Goal: Task Accomplishment & Management: Manage account settings

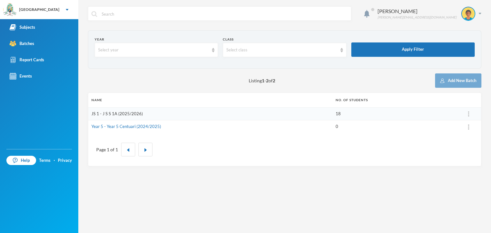
click at [134, 114] on link "JS 1 - J S S 1A (2025/2026)" at bounding box center [116, 113] width 51 height 5
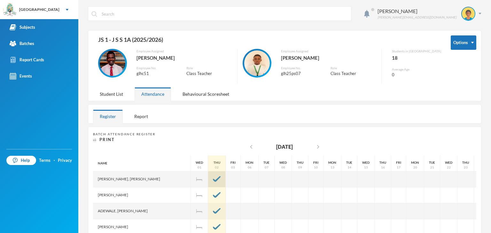
click at [213, 180] on img at bounding box center [217, 179] width 8 height 6
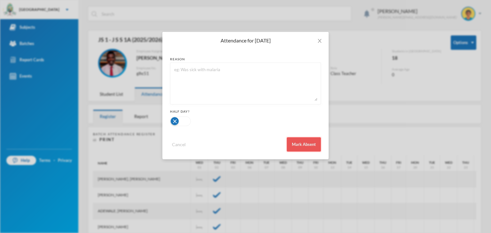
click at [302, 139] on button "Mark Absent" at bounding box center [304, 144] width 34 height 14
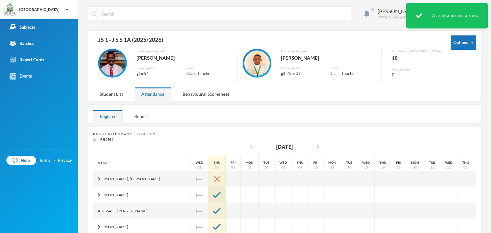
click at [213, 194] on img at bounding box center [217, 195] width 8 height 6
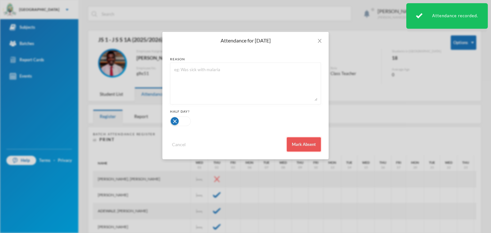
click at [311, 144] on button "Mark Absent" at bounding box center [304, 144] width 34 height 14
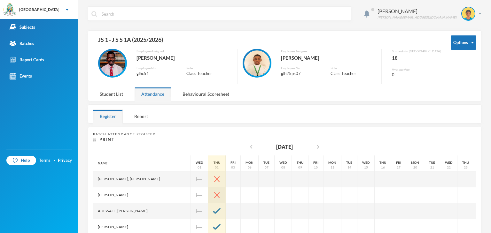
scroll to position [0, 92]
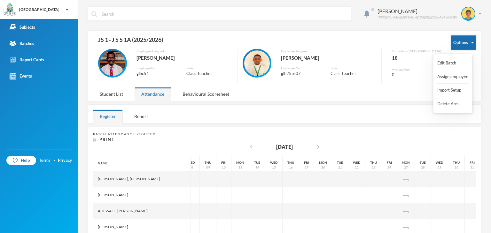
click at [457, 44] on button "Options" at bounding box center [464, 42] width 26 height 14
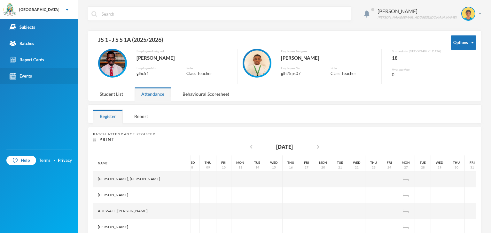
click at [27, 76] on div "Events" at bounding box center [21, 76] width 22 height 7
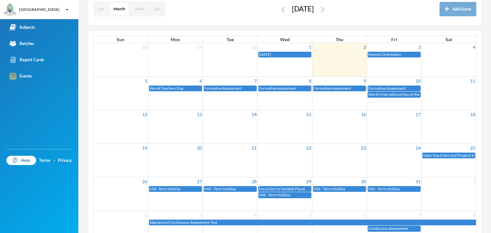
scroll to position [52, 0]
